Goal: Complete application form: Complete application form

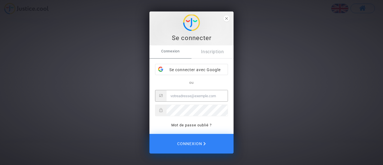
click at [200, 98] on input "Email" at bounding box center [196, 95] width 61 height 11
click at [194, 72] on div "Se connecter avec Google" at bounding box center [191, 69] width 72 height 11
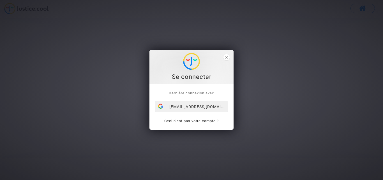
click at [201, 107] on div "[EMAIL_ADDRESS][DOMAIN_NAME]" at bounding box center [191, 106] width 72 height 11
click at [199, 104] on div "[EMAIL_ADDRESS][DOMAIN_NAME]" at bounding box center [191, 106] width 72 height 11
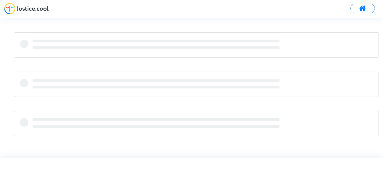
click at [360, 8] on span at bounding box center [362, 8] width 7 height 7
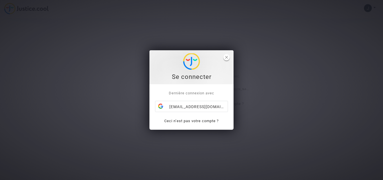
click at [226, 57] on polygon "close" at bounding box center [226, 57] width 3 height 3
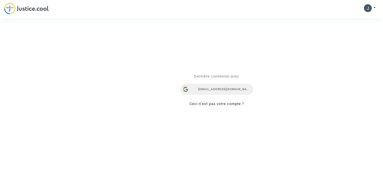
click at [225, 91] on div "tiitine31.alonso@gmail.com" at bounding box center [216, 89] width 73 height 11
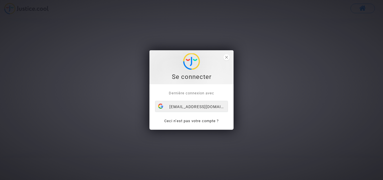
click at [198, 103] on div "[EMAIL_ADDRESS][DOMAIN_NAME]" at bounding box center [191, 106] width 72 height 11
click at [197, 105] on div "[EMAIL_ADDRESS][DOMAIN_NAME]" at bounding box center [191, 106] width 72 height 11
click at [184, 105] on div "[EMAIL_ADDRESS][DOMAIN_NAME]" at bounding box center [191, 106] width 72 height 11
click at [226, 58] on icon "close" at bounding box center [226, 57] width 3 height 3
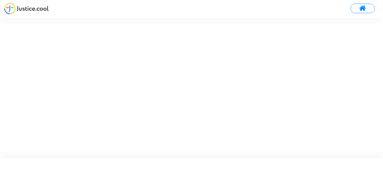
click at [16, 6] on img at bounding box center [26, 8] width 45 height 11
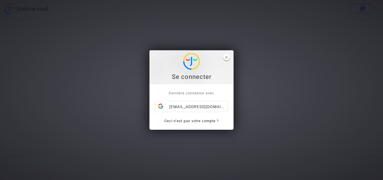
click at [225, 58] on polygon "close" at bounding box center [226, 57] width 3 height 3
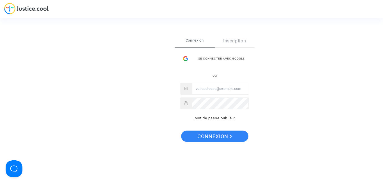
click at [311, 58] on div "Se connecter Connexion Inscription Se connecter avec Google ou Mot de passe oub…" at bounding box center [191, 90] width 383 height 180
